Goal: Book appointment/travel/reservation

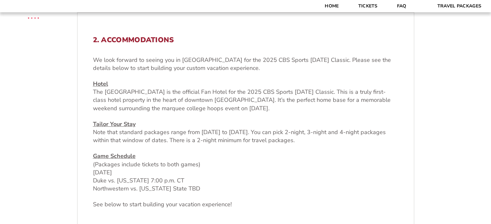
scroll to position [194, 0]
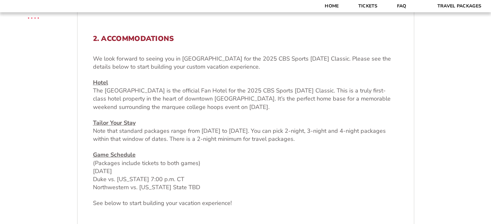
click at [278, 176] on p "Game Schedule (Packages include tickets to both games) [DATE] Duke vs. [US_STAT…" at bounding box center [245, 171] width 305 height 41
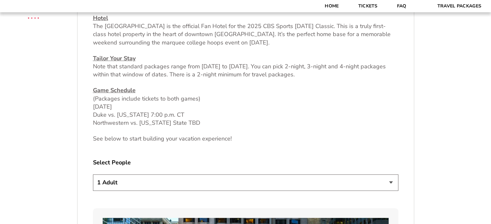
scroll to position [290, 0]
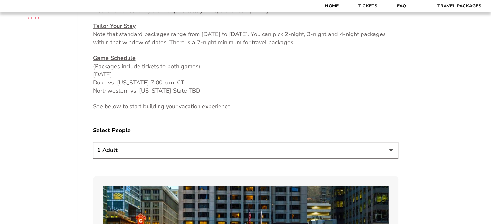
click at [392, 151] on select "1 Adult 2 Adults 3 Adults 4 Adults 2 Adults + 1 Child 2 Adults + 2 Children 2 A…" at bounding box center [245, 150] width 305 height 16
select select "3 Adults"
click at [93, 142] on select "1 Adult 2 Adults 3 Adults 4 Adults 2 Adults + 1 Child 2 Adults + 2 Children 2 A…" at bounding box center [245, 150] width 305 height 16
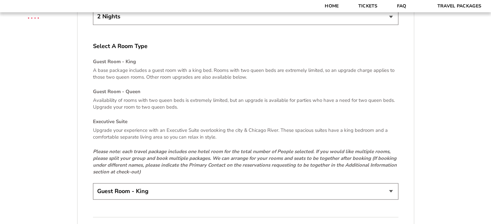
scroll to position [936, 0]
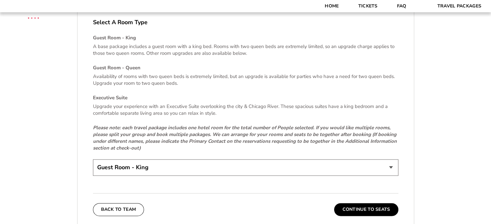
click at [391, 165] on select "Guest Room - King Guest Room - Queen (+$95 per night) Executive Suite (+$315 pe…" at bounding box center [245, 167] width 305 height 16
select select "Guest Room - Queen"
click at [93, 159] on select "Guest Room - King Guest Room - Queen (+$95 per night) Executive Suite (+$315 pe…" at bounding box center [245, 167] width 305 height 16
click at [360, 207] on button "Continue To Seats" at bounding box center [366, 209] width 64 height 13
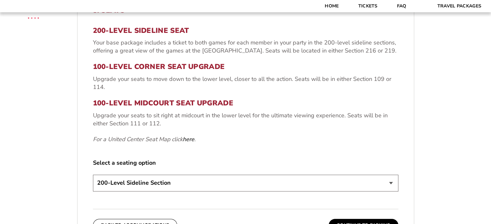
scroll to position [203, 0]
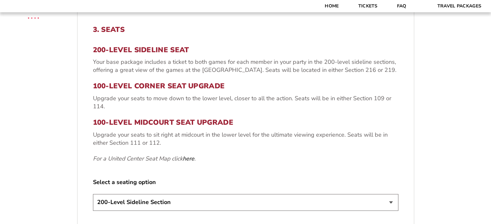
click at [333, 206] on select "200-Level Sideline Section 100-Level Corner Seat Upgrade (+$80 per person) 100-…" at bounding box center [245, 202] width 305 height 16
select select "100-Level Midcourt Seat Upgrade"
click at [93, 194] on select "200-Level Sideline Section 100-Level Corner Seat Upgrade (+$80 per person) 100-…" at bounding box center [245, 202] width 305 height 16
click at [428, 191] on div "1. Team 2. Accommodations 3. Seats 4. Parking 5. Details 1. Team Select Your Te…" at bounding box center [246, 197] width 368 height 464
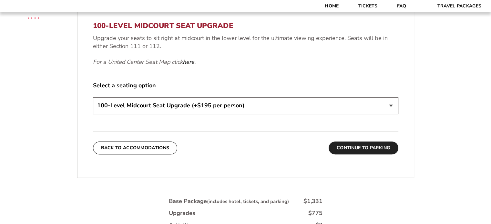
click at [377, 149] on button "Continue To Parking" at bounding box center [363, 148] width 70 height 13
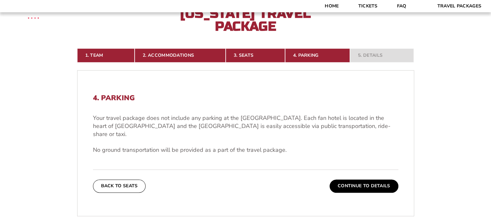
scroll to position [138, 0]
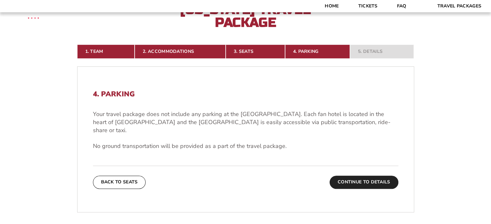
click at [387, 176] on button "Continue To Details" at bounding box center [363, 182] width 69 height 13
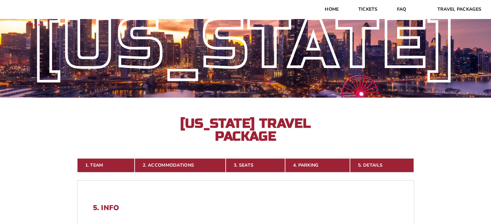
scroll to position [0, 0]
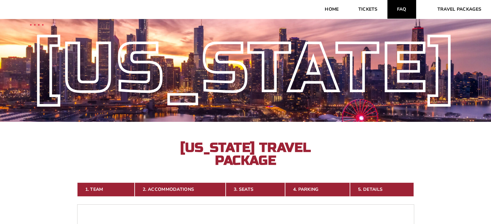
click at [403, 9] on link "FAQ" at bounding box center [401, 9] width 29 height 19
